Goal: Information Seeking & Learning: Learn about a topic

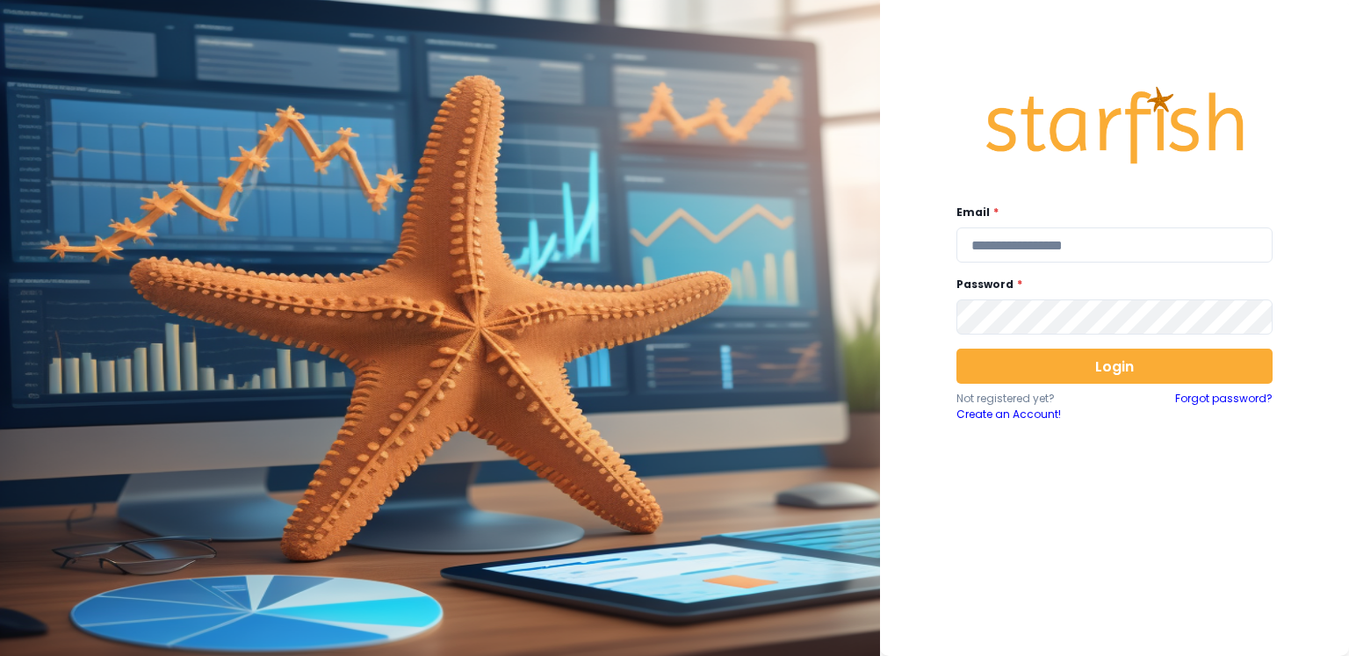
type input "**********"
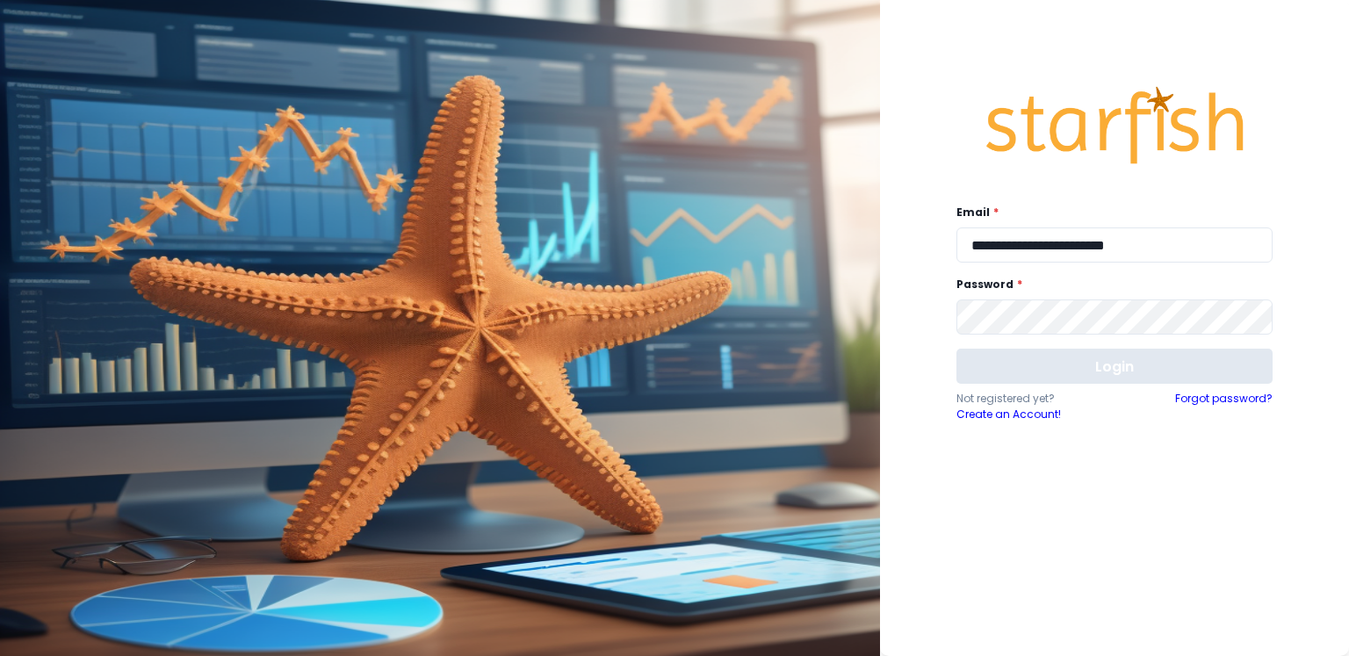
drag, startPoint x: 1153, startPoint y: 390, endPoint x: 1170, endPoint y: 358, distance: 36.2
click at [1153, 389] on div "Login Not registered yet? Create an Account! Forgot password?" at bounding box center [1115, 386] width 316 height 74
click at [1170, 358] on button "Login" at bounding box center [1115, 366] width 316 height 35
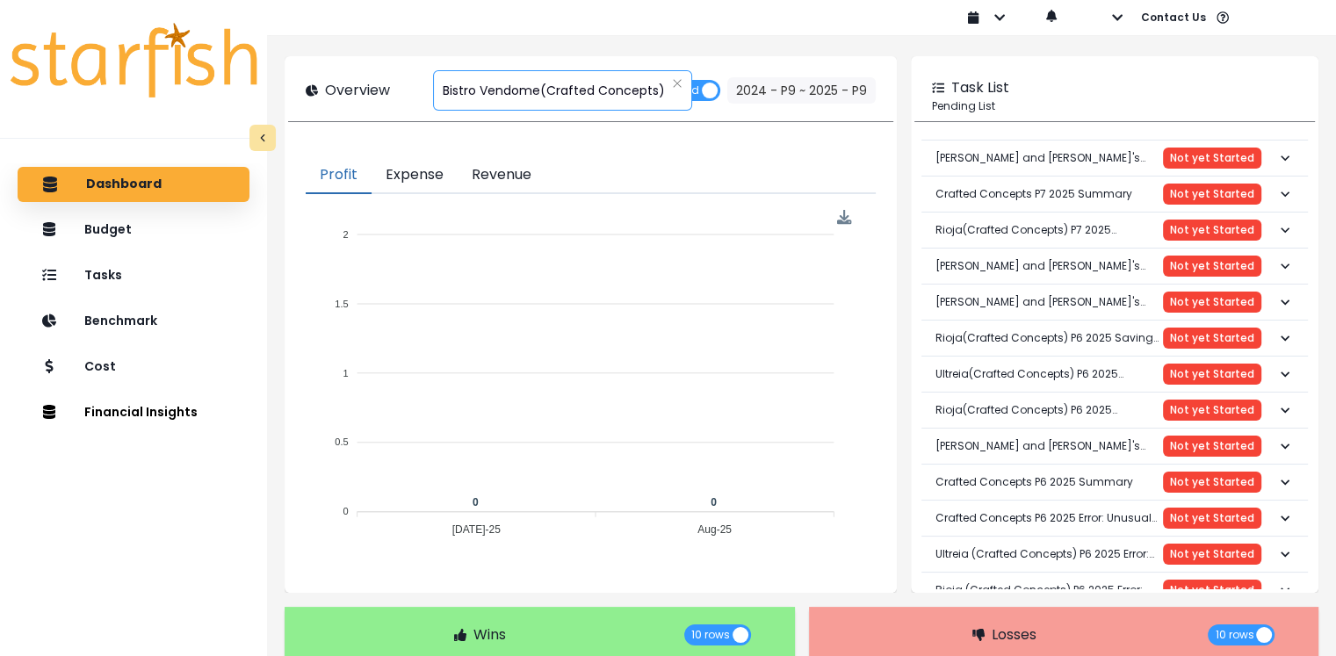
click at [562, 82] on span "Bistro Vendome(Crafted Concepts)" at bounding box center [554, 90] width 222 height 37
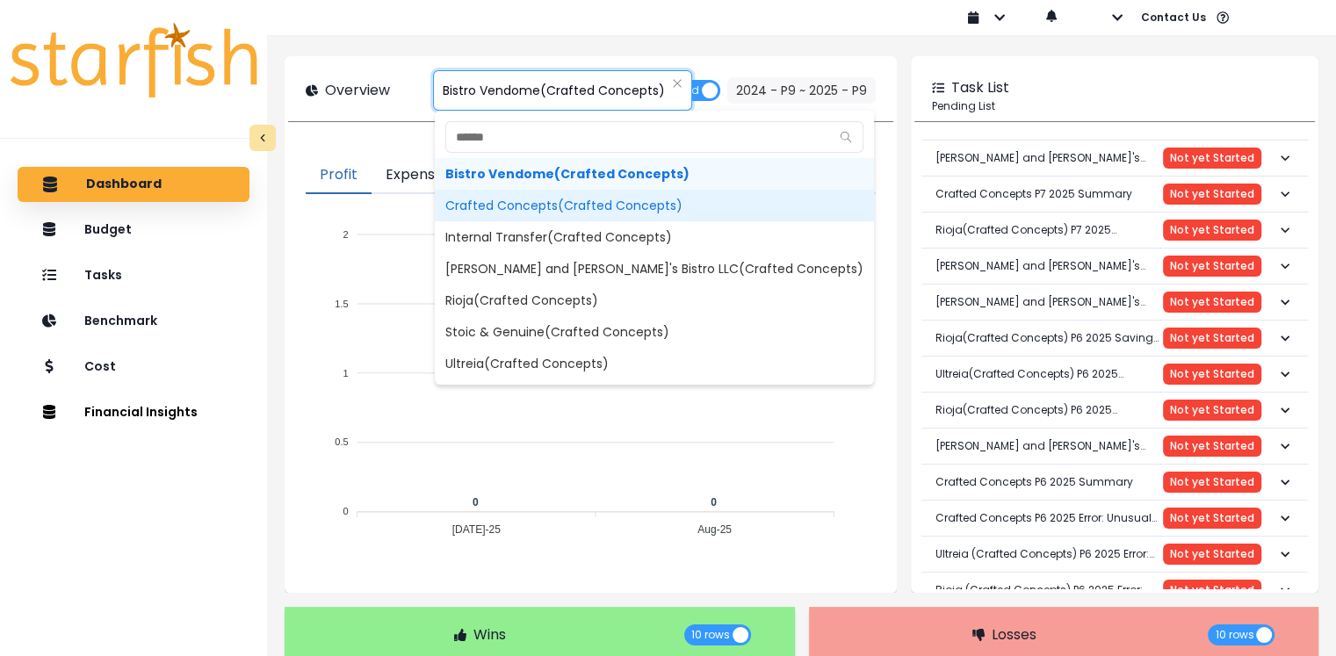
click at [522, 201] on span "Crafted Concepts(Crafted Concepts)" at bounding box center [654, 206] width 439 height 32
type input "**********"
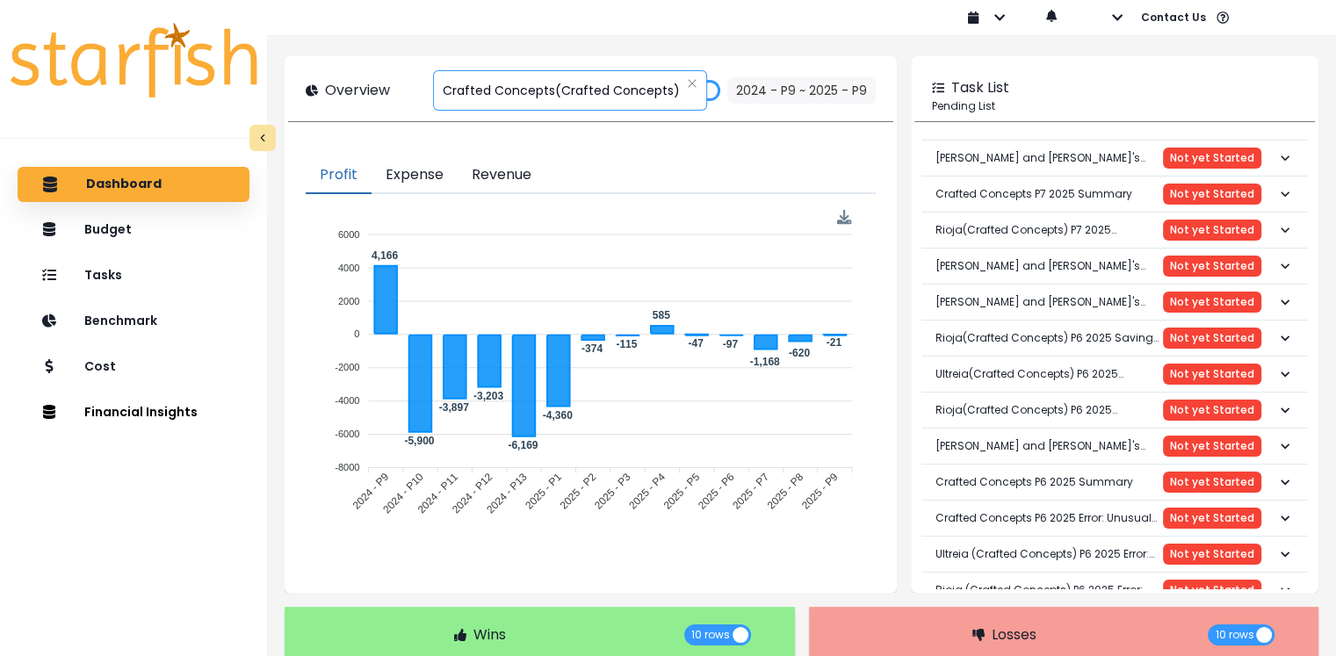
scroll to position [176, 0]
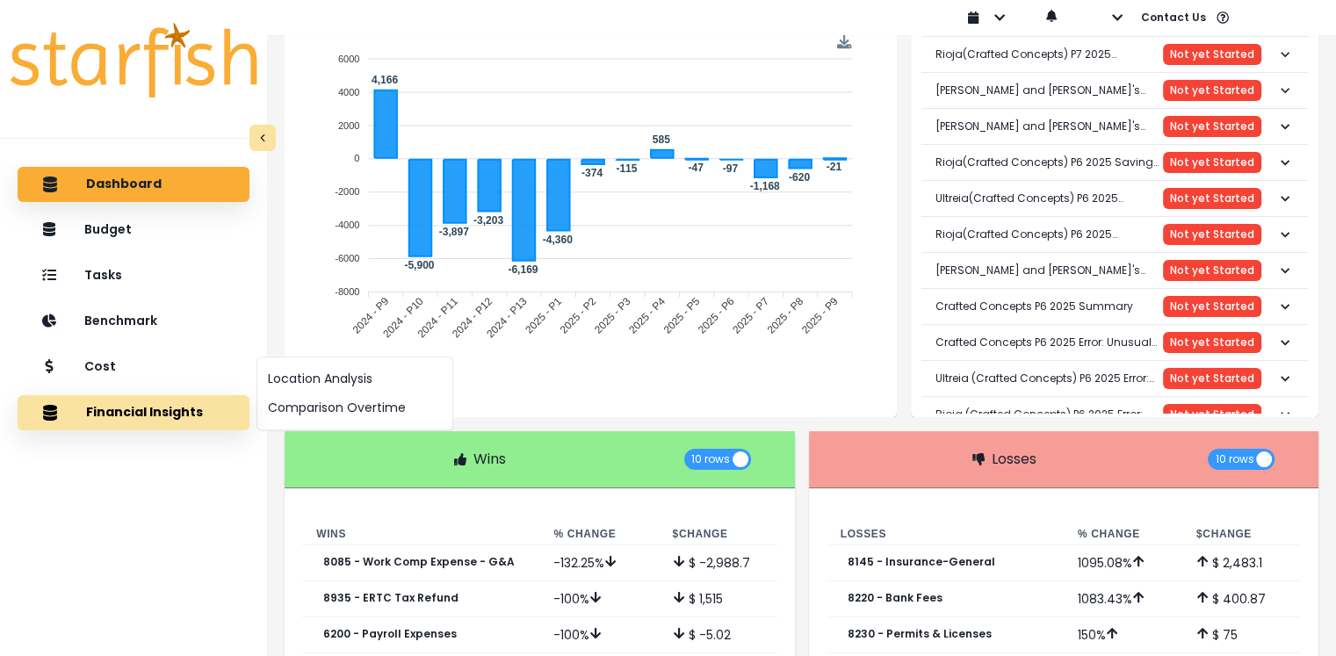
click at [132, 422] on button "Financial Insights" at bounding box center [134, 412] width 232 height 35
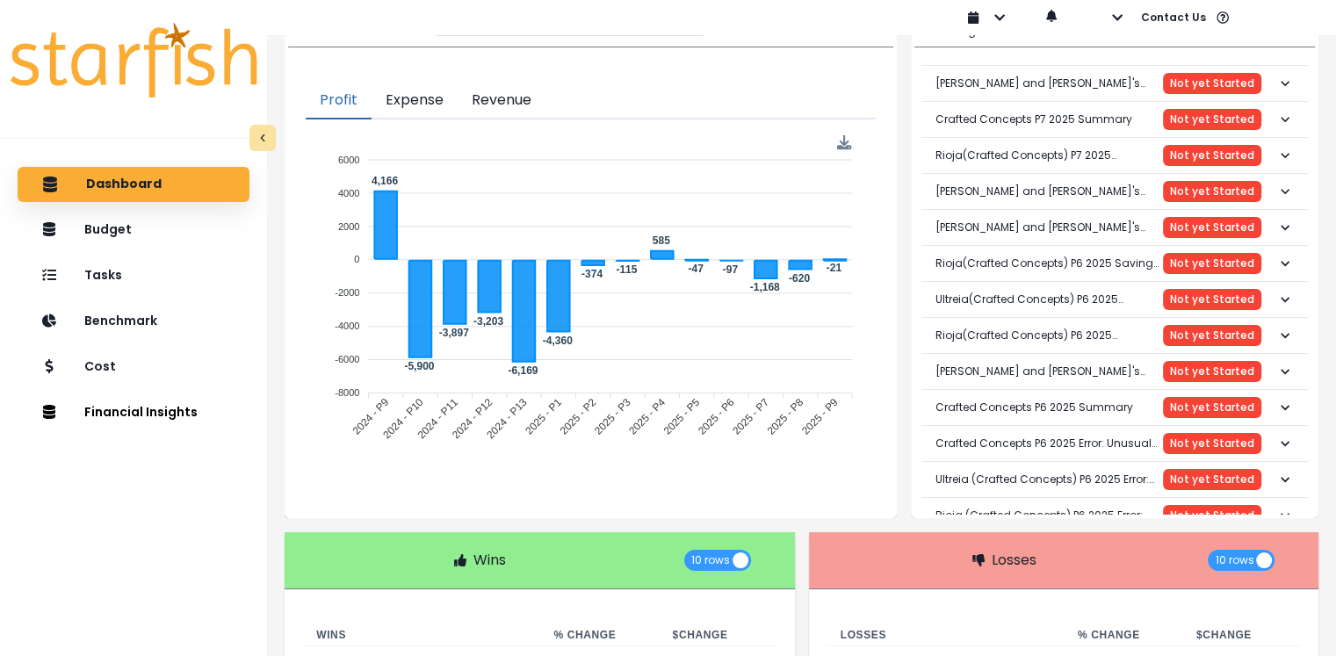
scroll to position [0, 0]
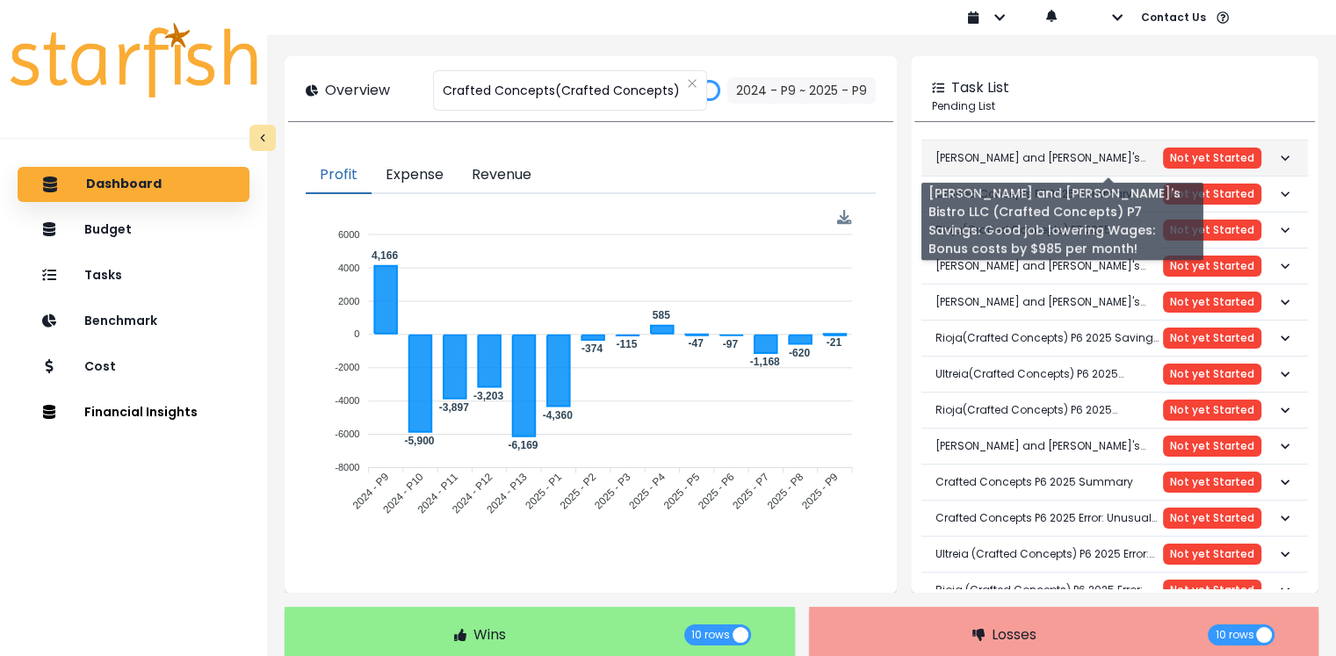
click at [1289, 155] on button "[PERSON_NAME] and [PERSON_NAME]'s Bistro LLC (Crafted Concepts) P7 Savings: Goo…" at bounding box center [1115, 158] width 387 height 35
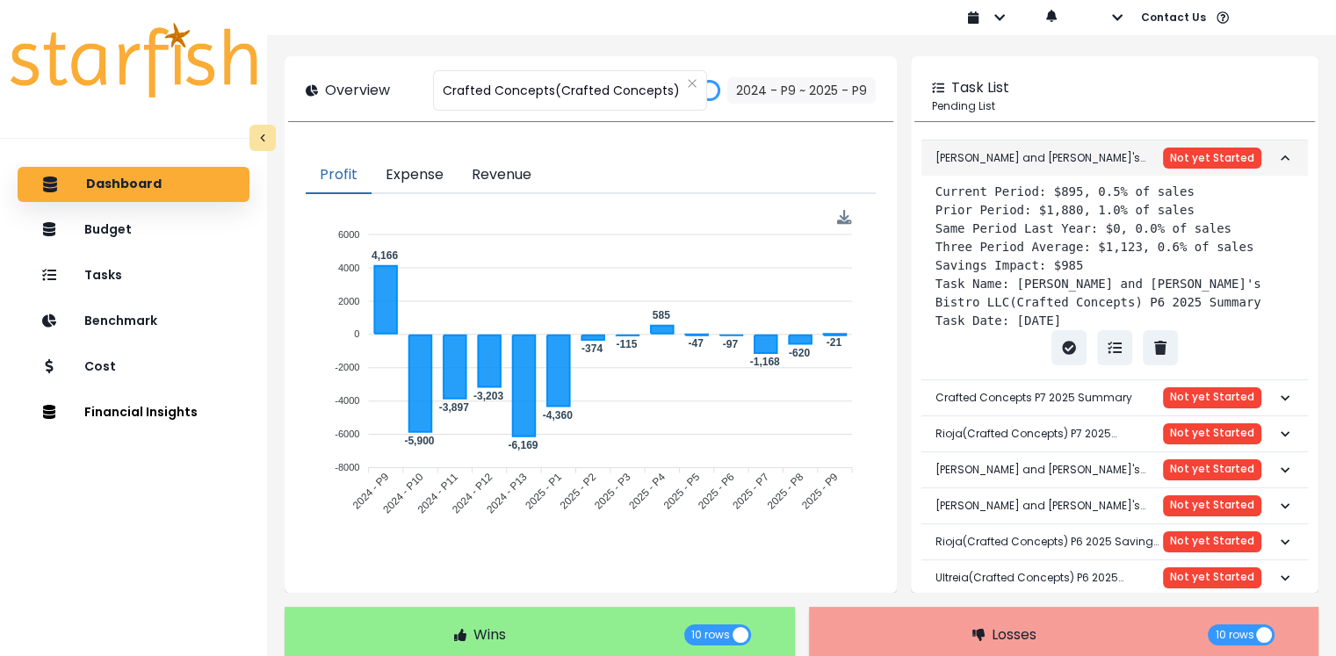
click at [1276, 156] on icon "button" at bounding box center [1285, 158] width 18 height 18
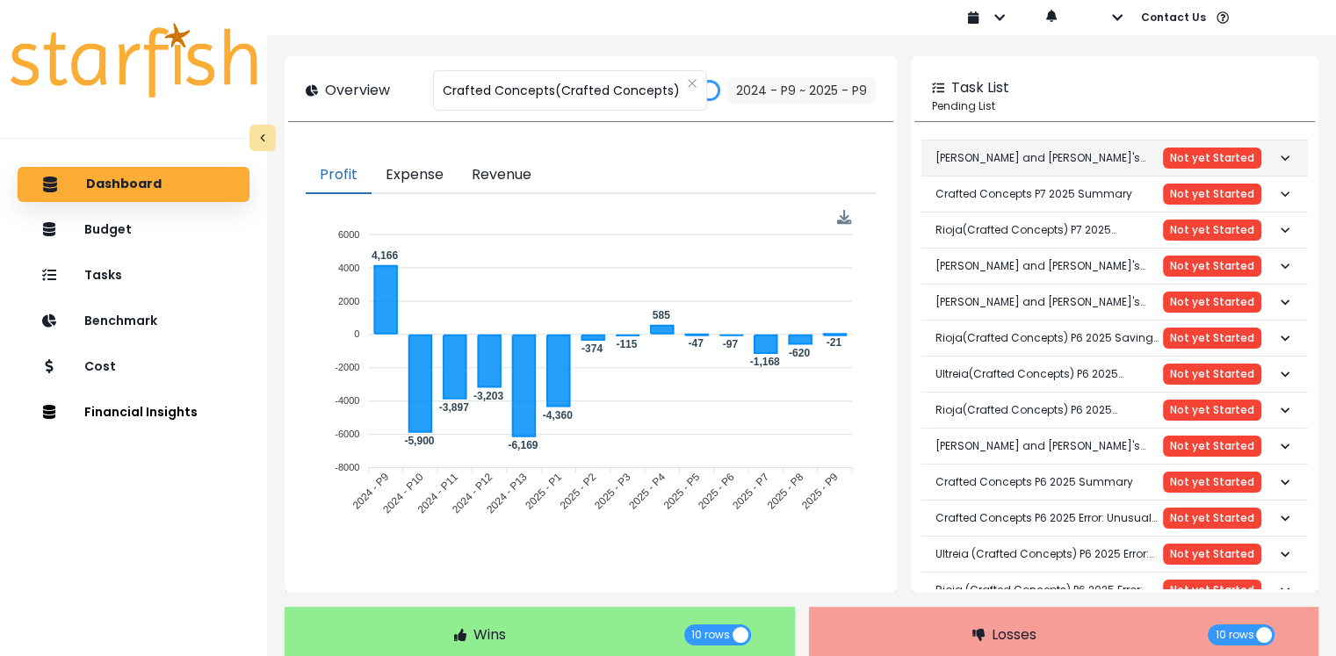
click at [1276, 156] on icon "button" at bounding box center [1285, 158] width 18 height 18
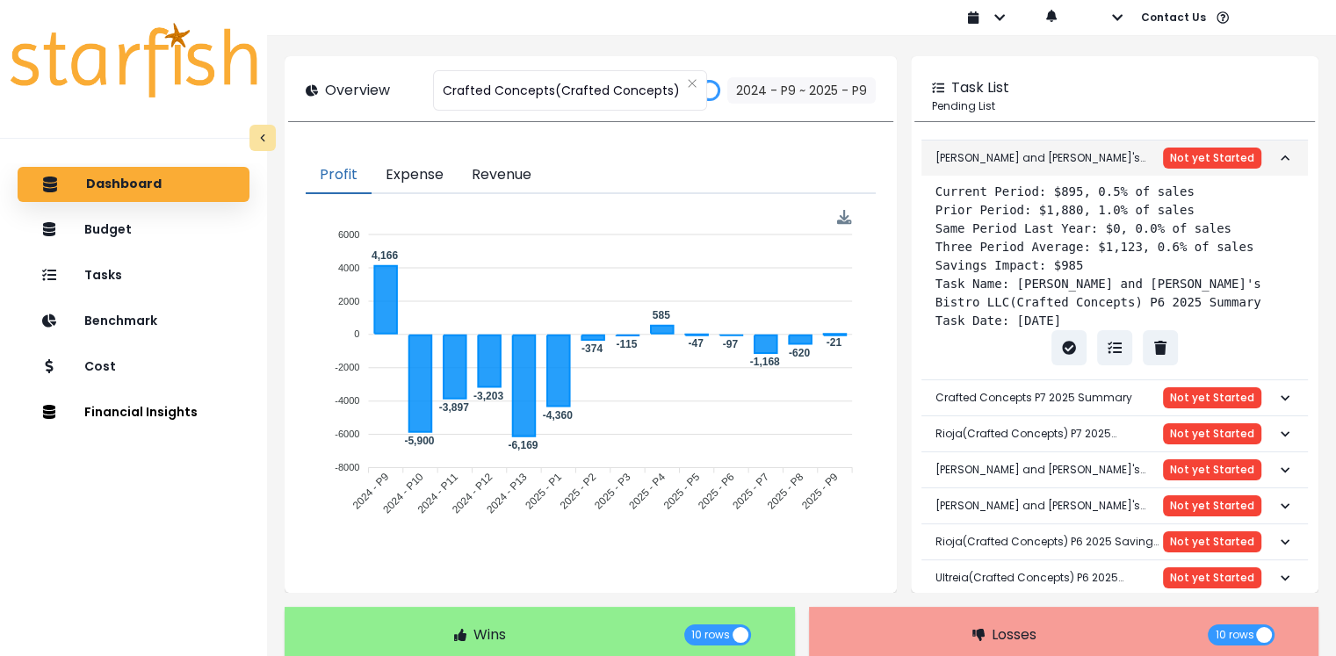
click at [1116, 161] on p "[PERSON_NAME] and [PERSON_NAME]'s Bistro LLC (Crafted Concepts) P7 Savings: Goo…" at bounding box center [1050, 158] width 228 height 44
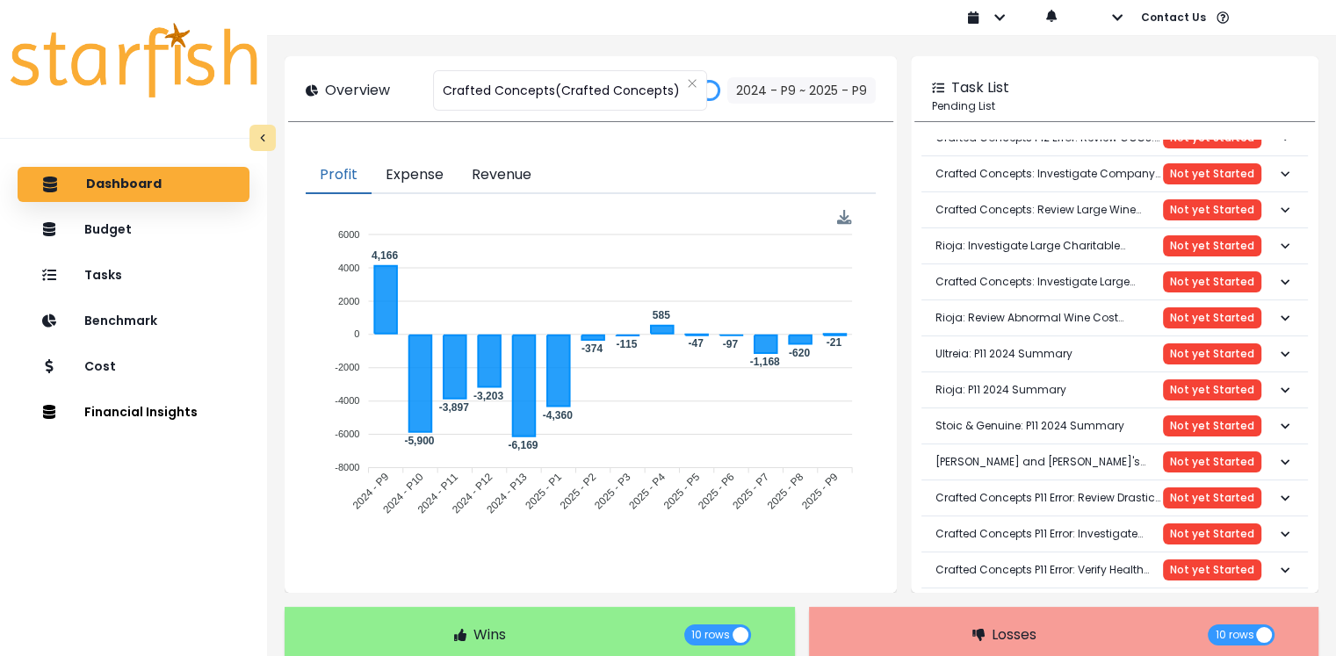
scroll to position [5365, 0]
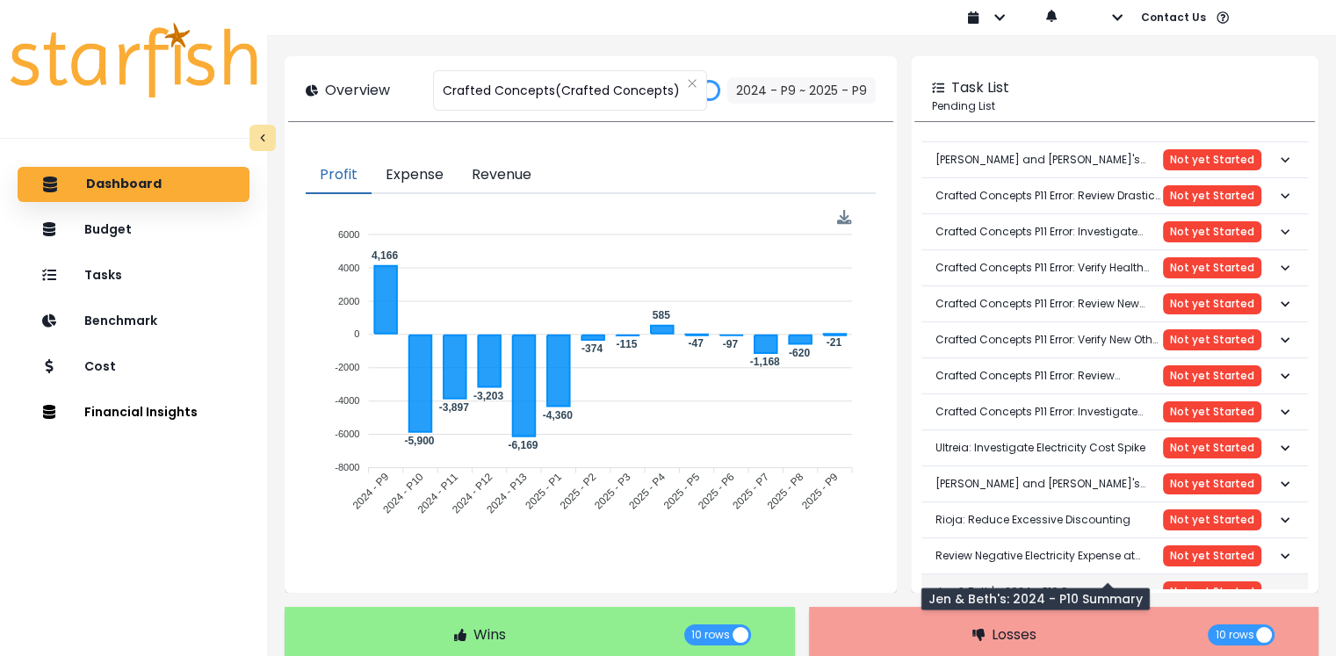
click at [1051, 570] on p "Jen & Beth's: 2024 - P10 Summary" at bounding box center [1026, 592] width 180 height 44
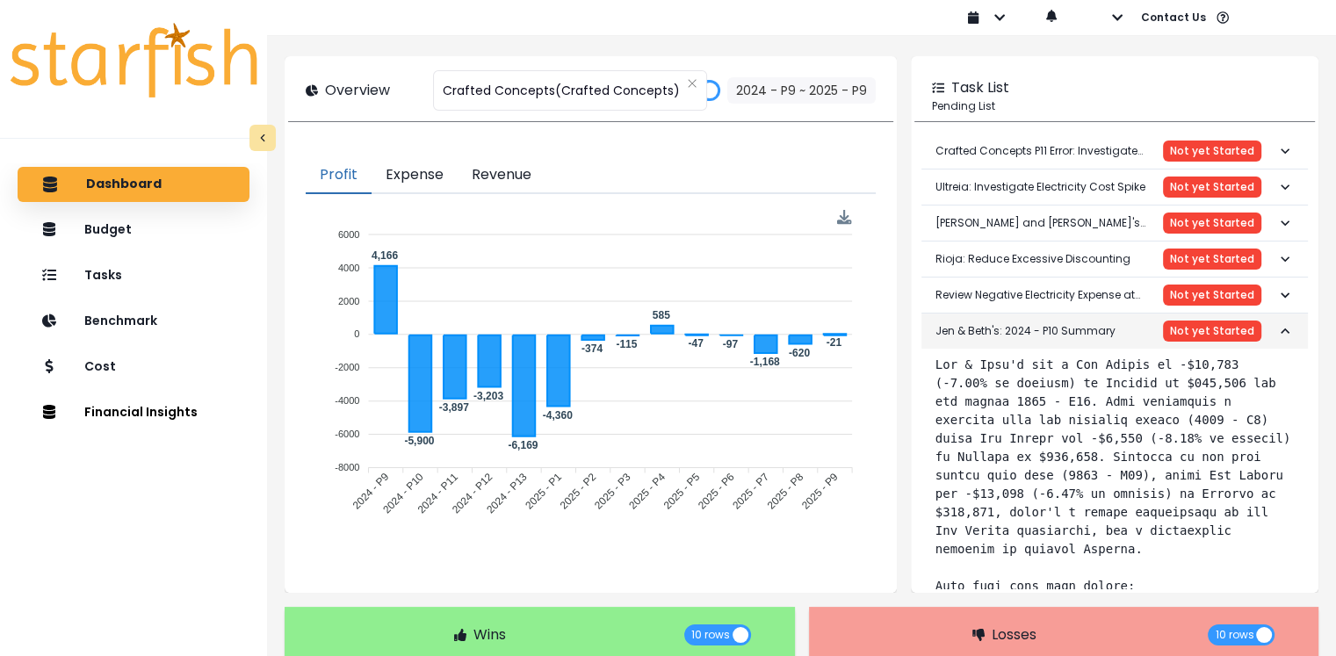
scroll to position [5541, 0]
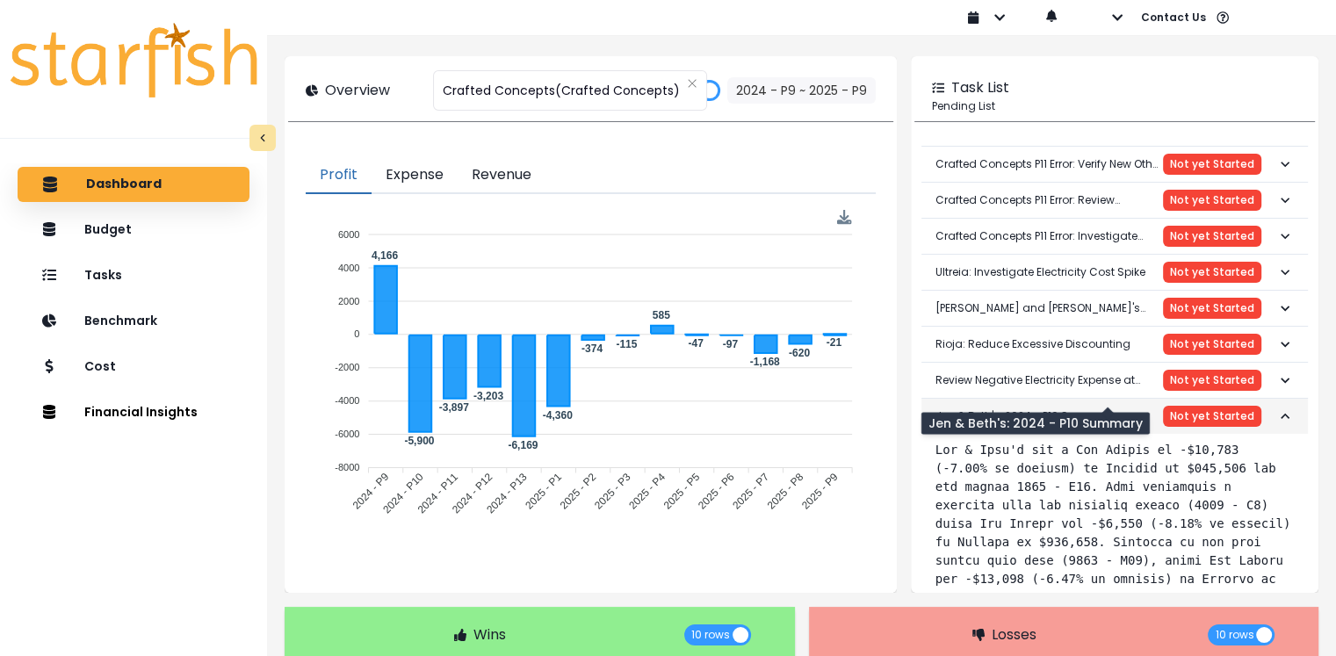
click at [1079, 394] on p "Jen & Beth's: 2024 - P10 Summary" at bounding box center [1026, 416] width 180 height 44
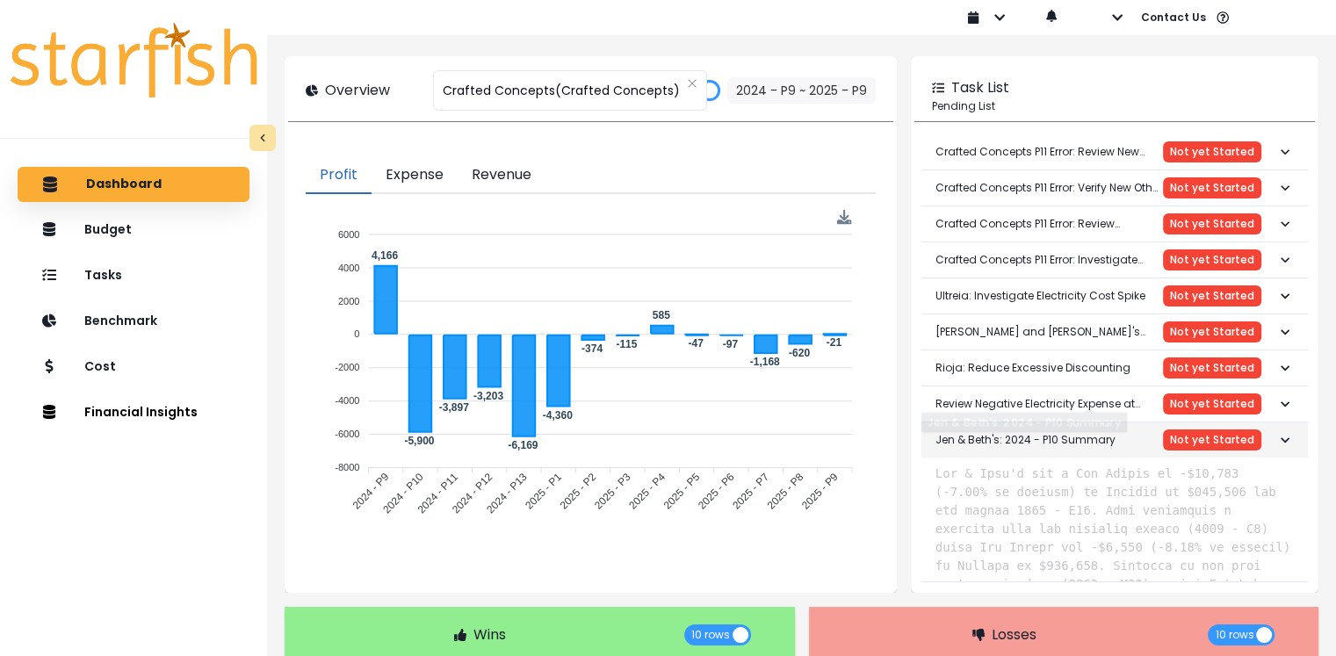
scroll to position [5365, 0]
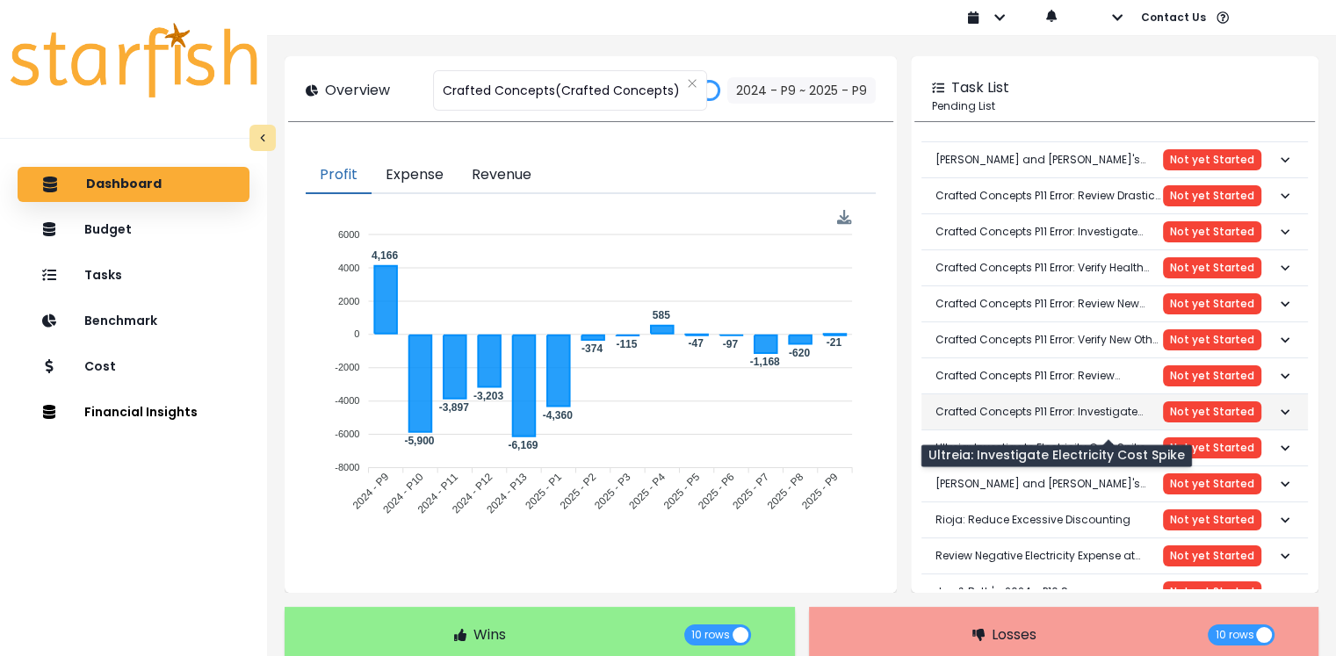
click at [1103, 397] on p "Crafted Concepts P11 Error: Investigate Sharp Drop in Payroll Taxes" at bounding box center [1050, 412] width 228 height 44
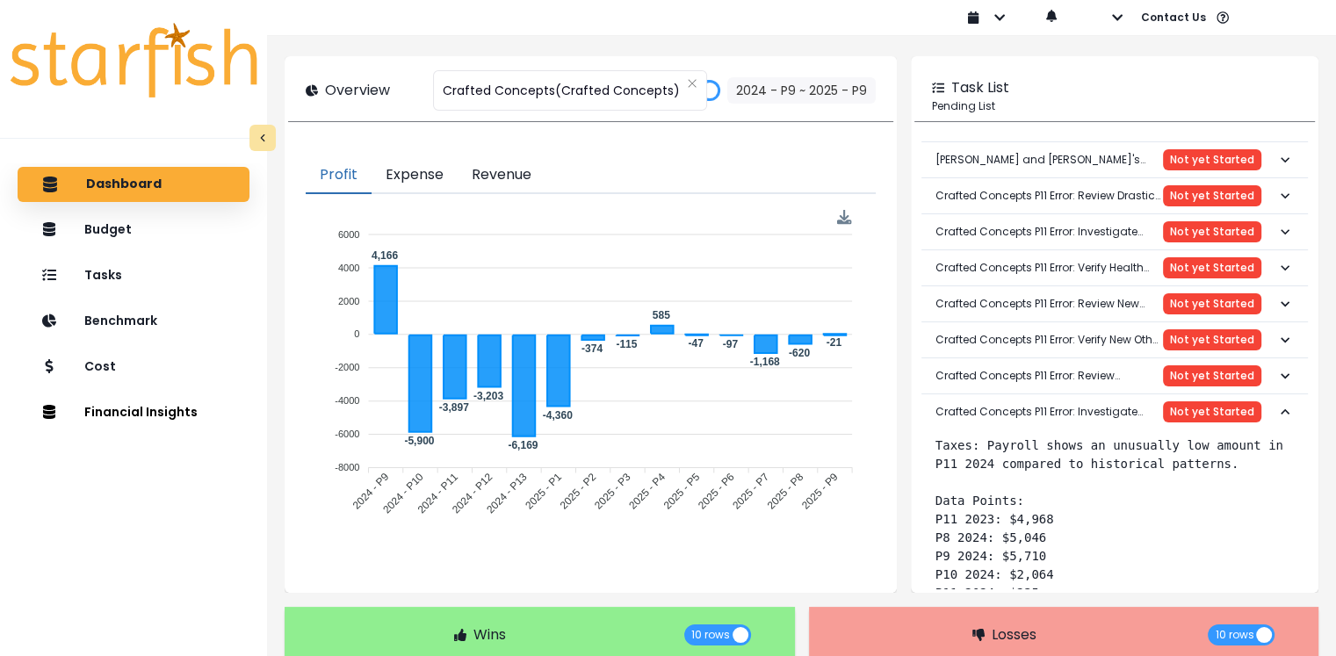
click at [1100, 437] on pre "Taxes: Payroll shows an unusually low amount in P11 2024 compared to historical…" at bounding box center [1115, 566] width 358 height 258
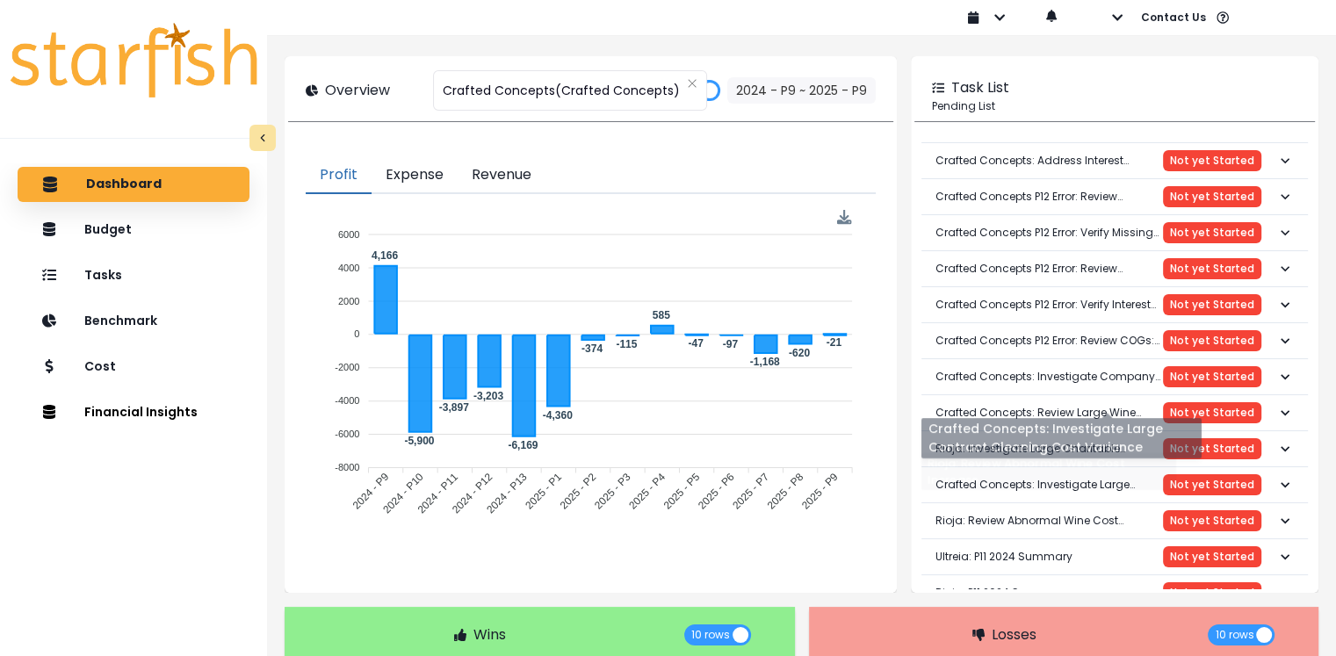
scroll to position [4486, 0]
